Goal: Check status: Check status

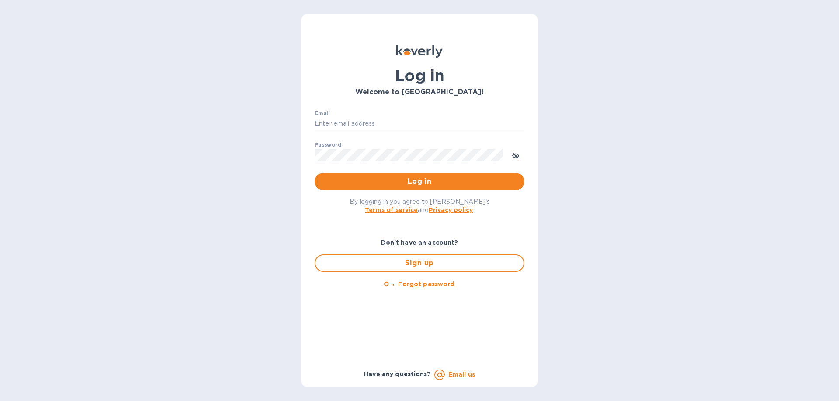
click at [428, 125] on input "Email" at bounding box center [420, 124] width 210 height 13
type input "[PERSON_NAME][EMAIL_ADDRESS][DOMAIN_NAME]"
click at [315, 173] on button "Log in" at bounding box center [420, 181] width 210 height 17
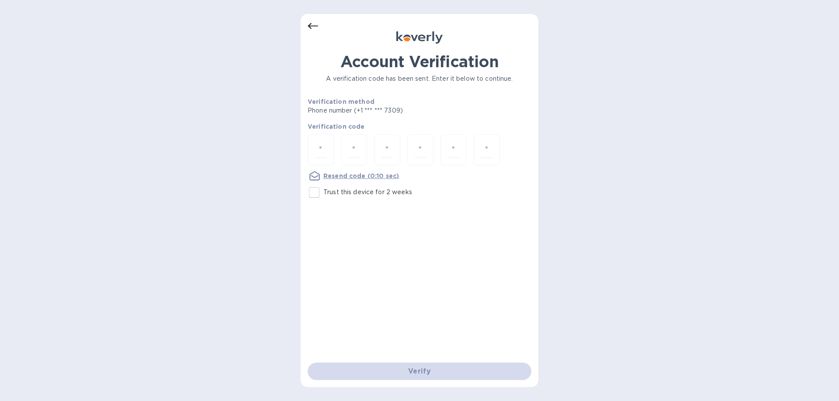
click at [312, 196] on input "Trust this device for 2 weeks" at bounding box center [314, 192] width 18 height 18
checkbox input "true"
click at [325, 149] on input "number" at bounding box center [320, 150] width 11 height 16
type input "5"
type input "7"
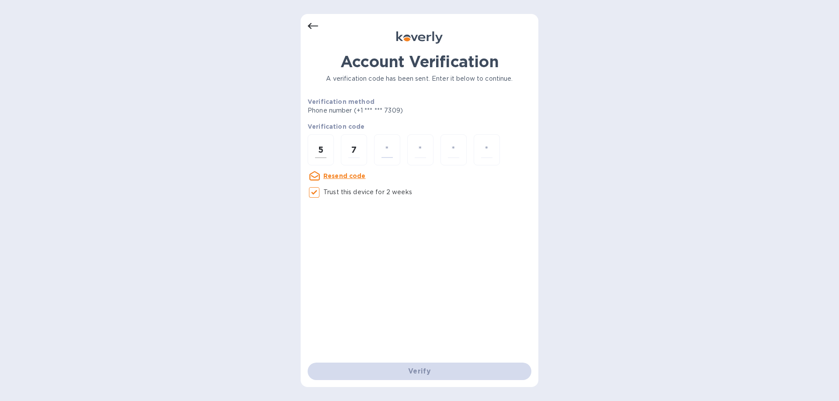
type input "8"
type input "0"
type input "4"
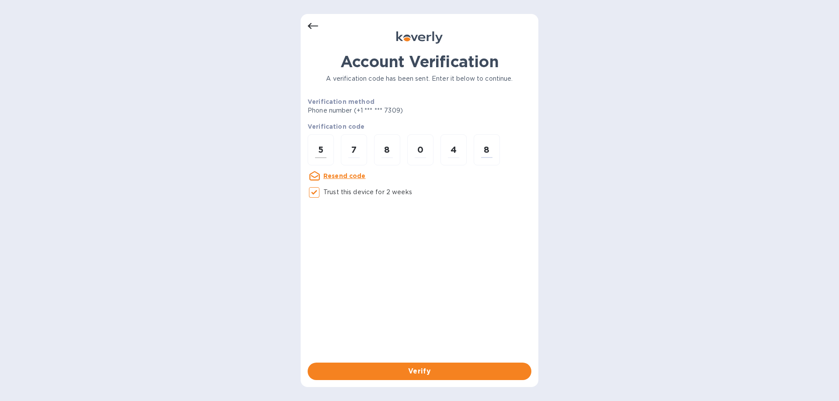
type input "8"
